Goal: Navigation & Orientation: Go to known website

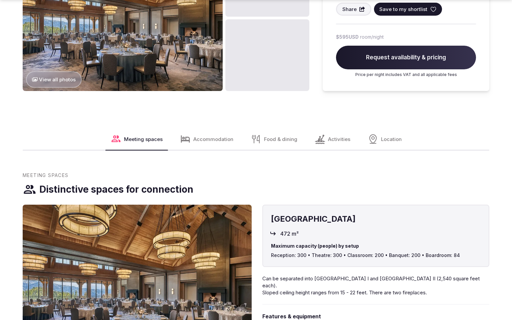
scroll to position [877, 0]
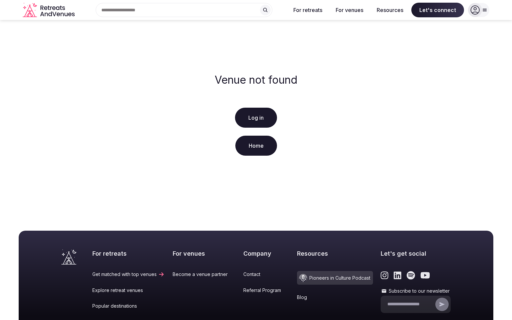
scroll to position [99, 0]
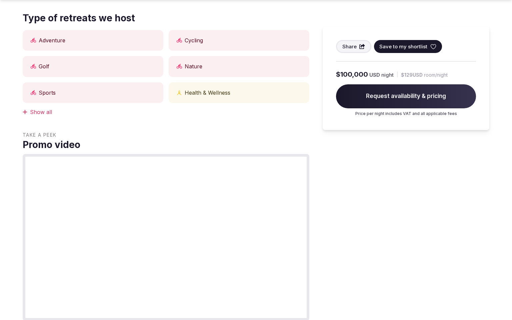
scroll to position [591, 0]
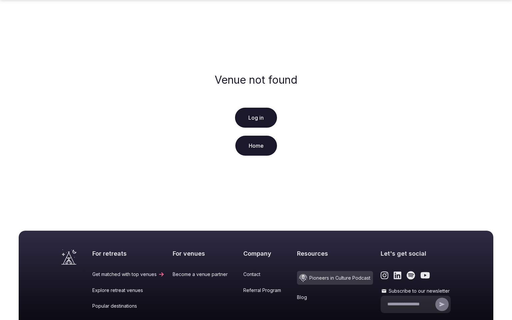
scroll to position [99, 0]
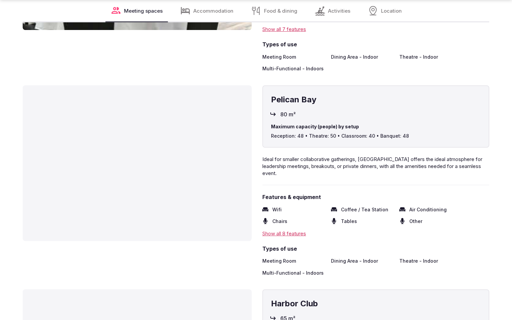
scroll to position [1181, 0]
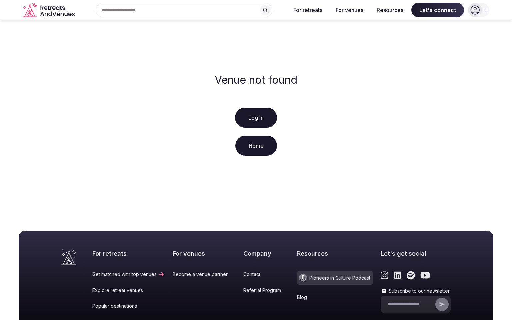
scroll to position [99, 0]
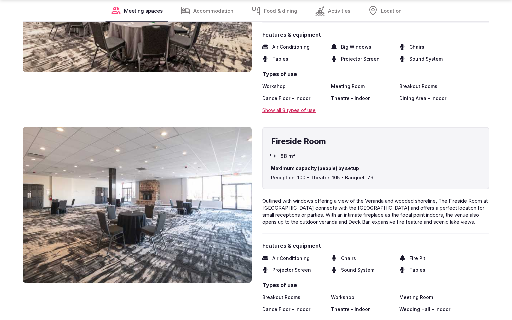
scroll to position [1181, 0]
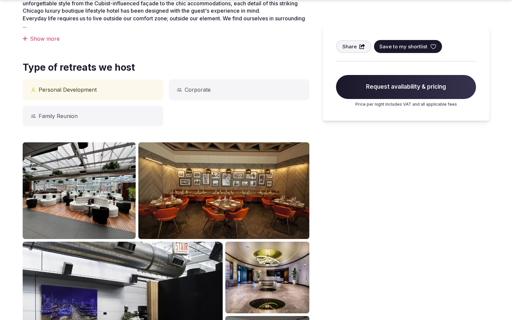
scroll to position [591, 0]
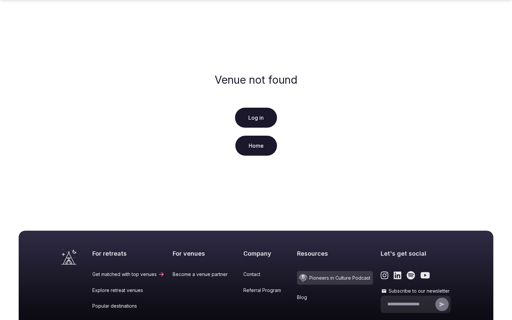
scroll to position [99, 0]
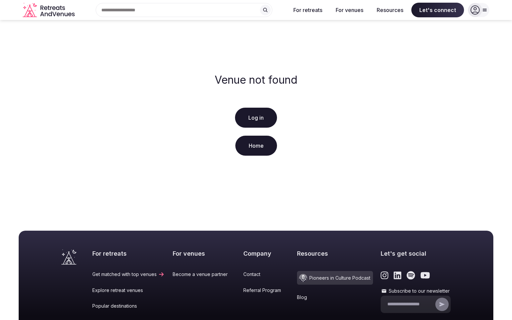
scroll to position [99, 0]
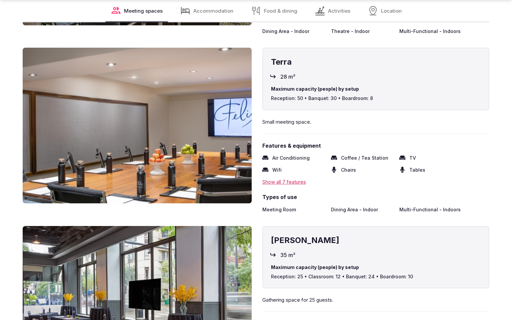
scroll to position [1181, 0]
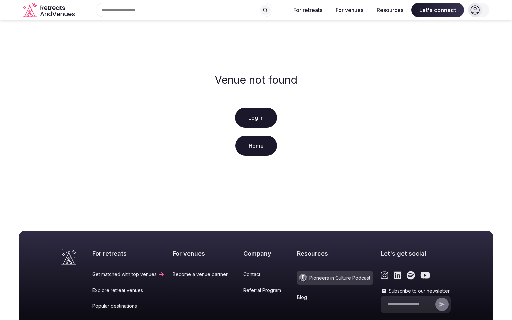
scroll to position [99, 0]
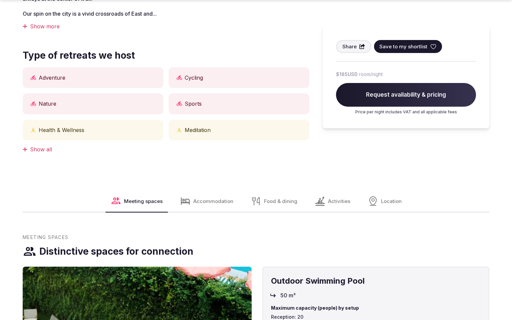
scroll to position [591, 0]
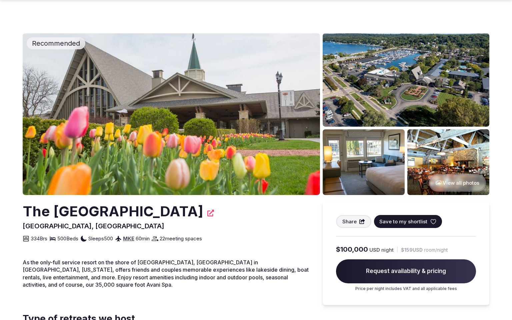
scroll to position [286, 0]
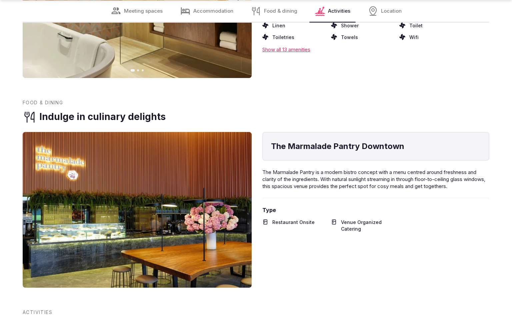
scroll to position [1158, 0]
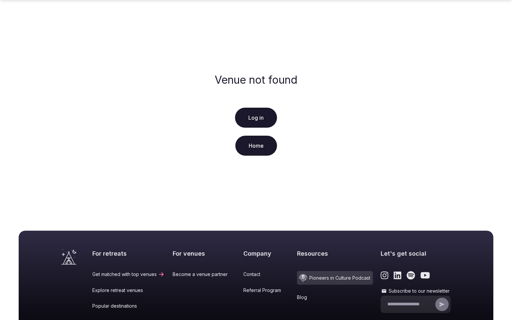
scroll to position [99, 0]
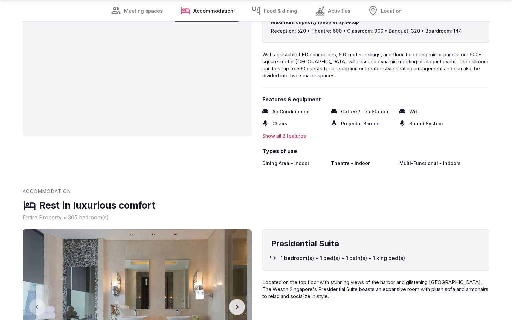
scroll to position [855, 0]
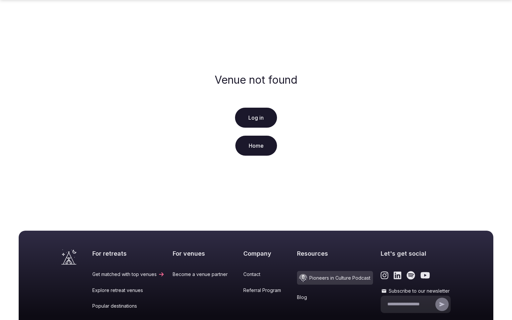
scroll to position [99, 0]
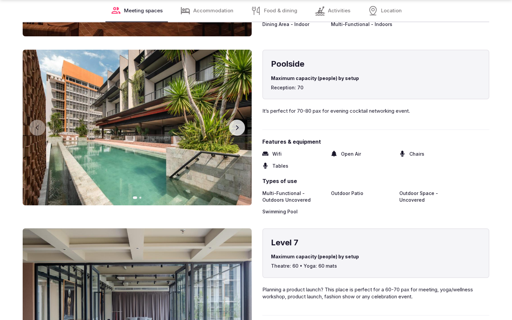
scroll to position [1181, 0]
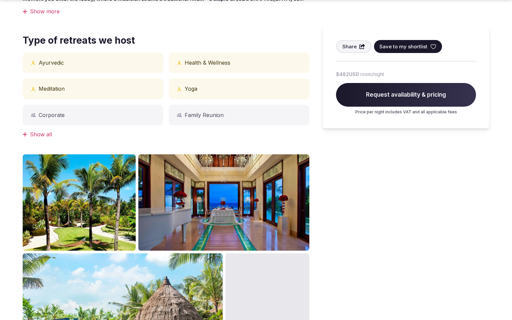
scroll to position [591, 0]
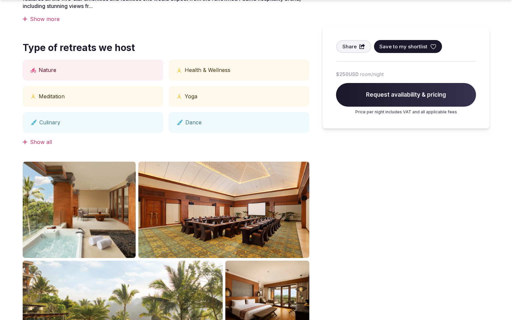
scroll to position [591, 0]
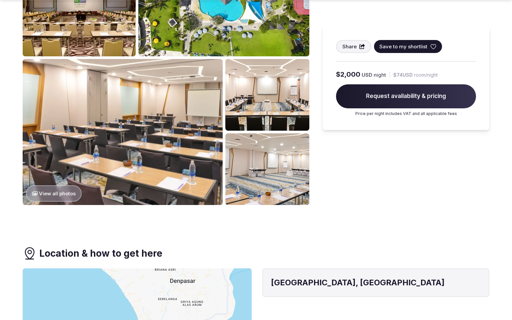
scroll to position [886, 0]
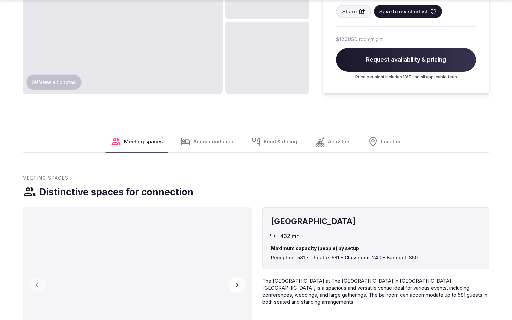
scroll to position [897, 0]
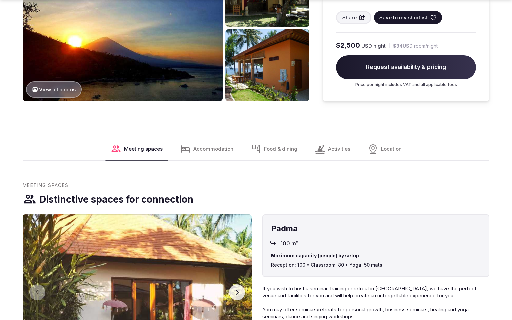
scroll to position [897, 0]
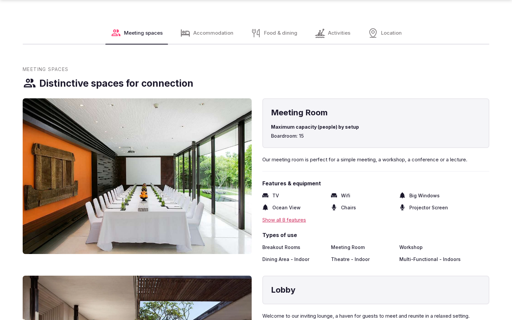
scroll to position [1203, 0]
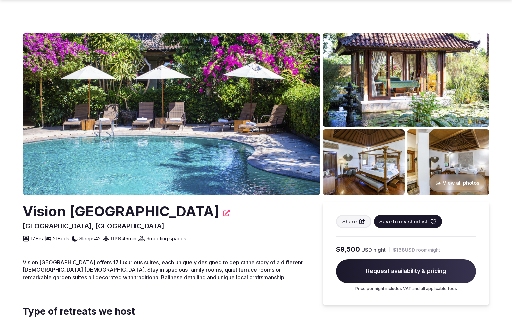
scroll to position [572, 0]
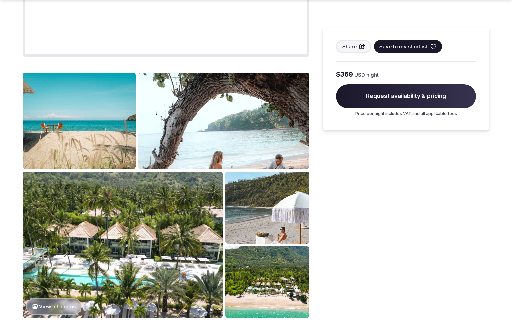
scroll to position [897, 0]
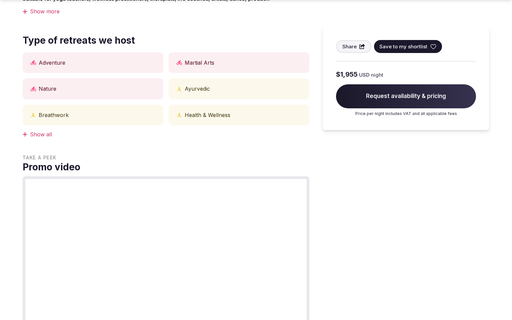
scroll to position [897, 0]
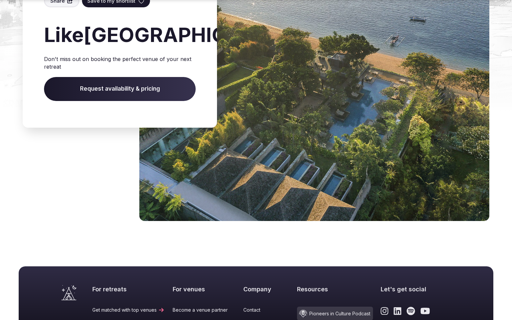
scroll to position [726, 0]
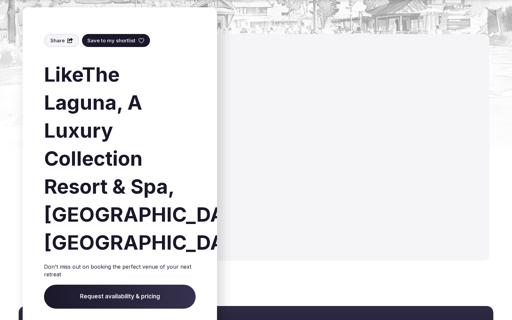
scroll to position [746, 0]
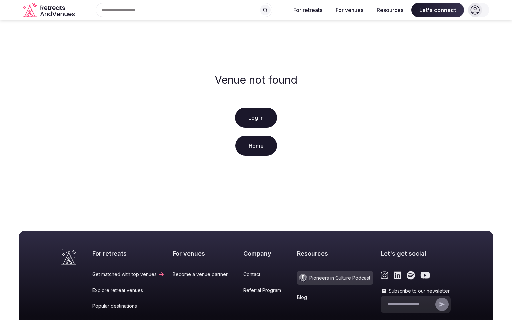
scroll to position [99, 0]
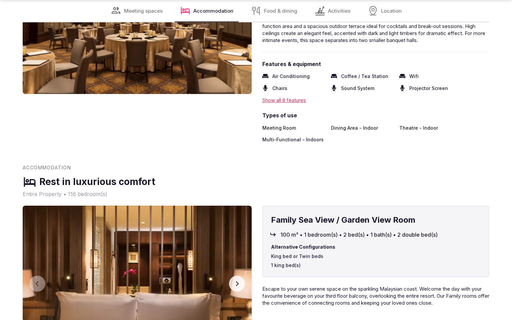
scroll to position [875, 0]
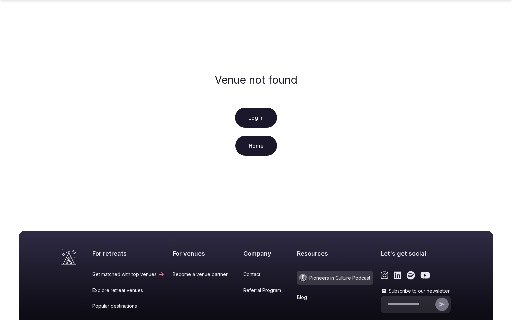
scroll to position [99, 0]
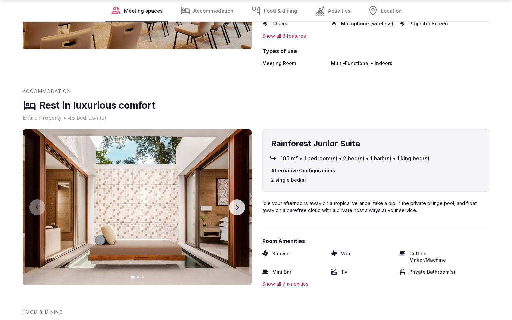
scroll to position [1181, 0]
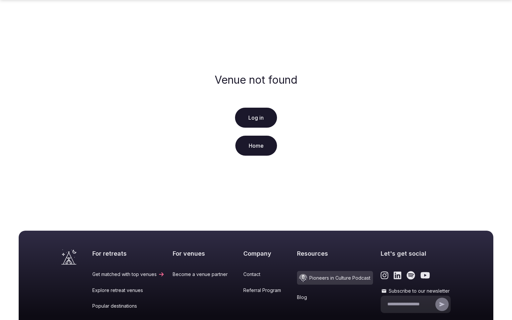
scroll to position [99, 0]
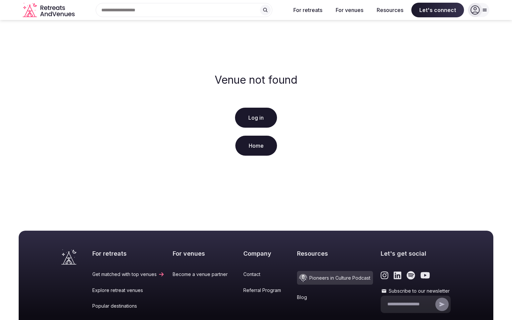
scroll to position [99, 0]
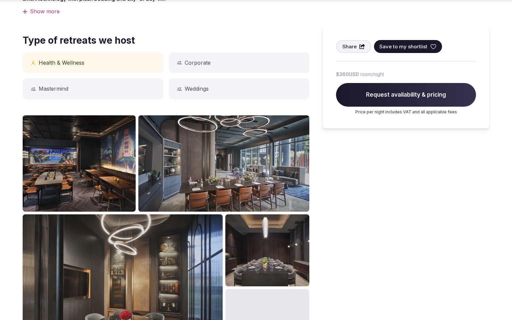
scroll to position [897, 0]
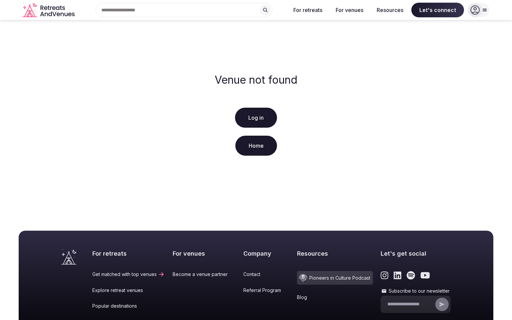
scroll to position [99, 0]
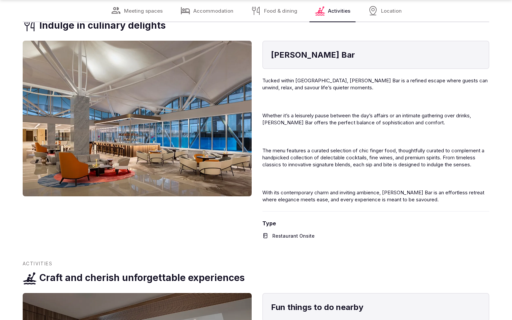
scroll to position [1158, 0]
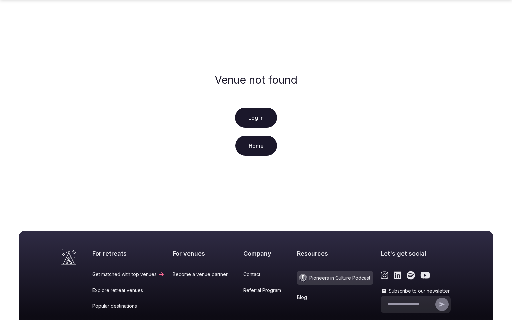
scroll to position [99, 0]
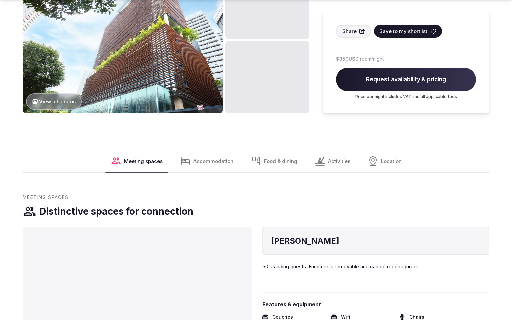
scroll to position [897, 0]
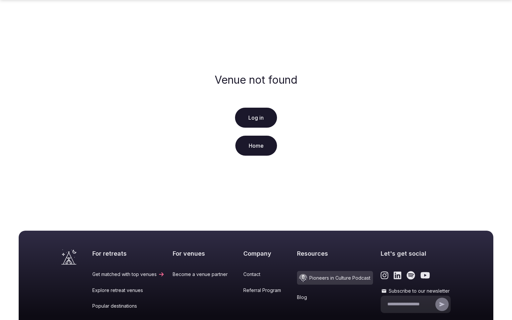
scroll to position [99, 0]
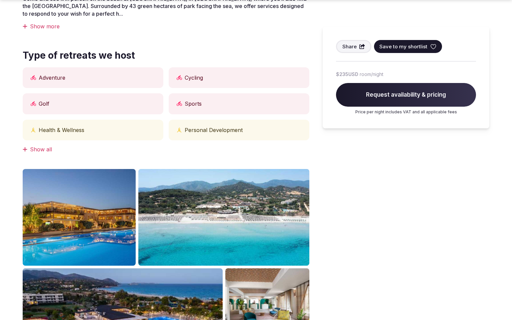
scroll to position [897, 0]
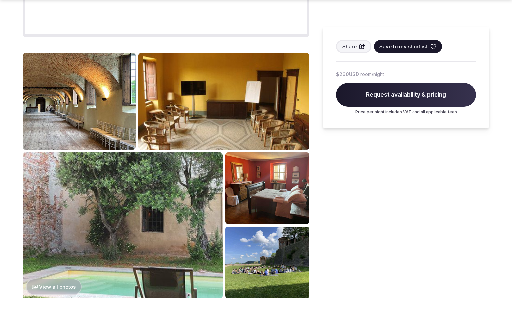
scroll to position [897, 0]
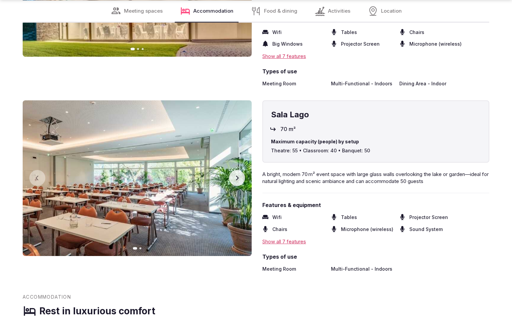
scroll to position [1181, 0]
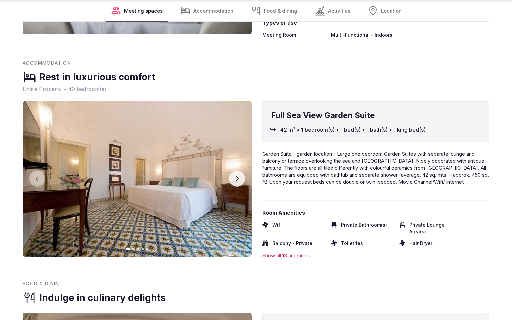
scroll to position [1181, 0]
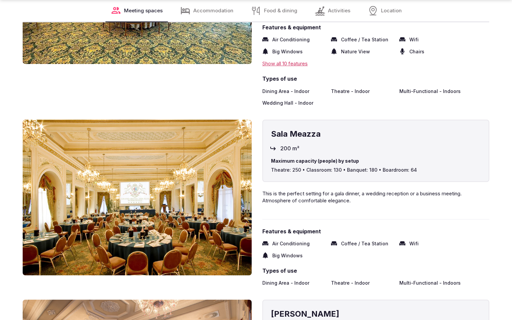
scroll to position [1181, 0]
